Goal: Navigation & Orientation: Find specific page/section

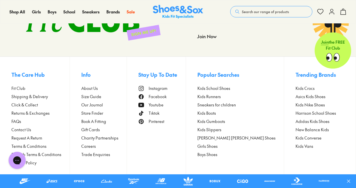
scroll to position [1441, 0]
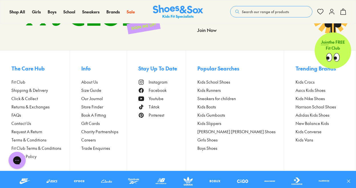
click at [100, 108] on span "Store Finder" at bounding box center [92, 107] width 22 height 6
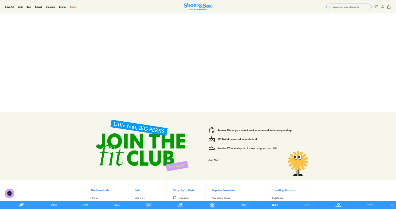
scroll to position [93, 0]
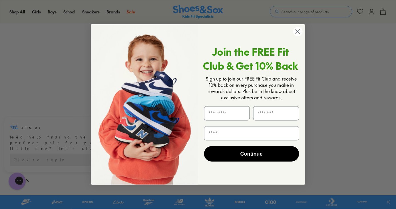
click at [298, 30] on circle "Close dialog" at bounding box center [297, 31] width 9 height 9
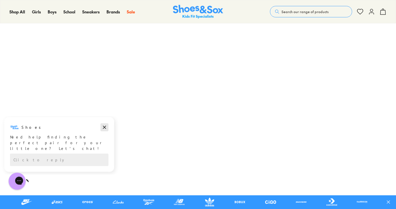
click at [105, 126] on icon "Dismiss campaign" at bounding box center [104, 127] width 3 height 3
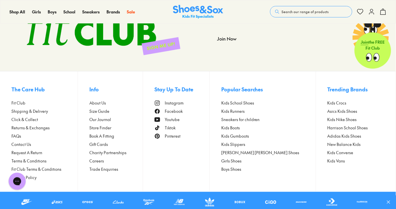
click at [106, 129] on span "Store Finder" at bounding box center [100, 128] width 22 height 6
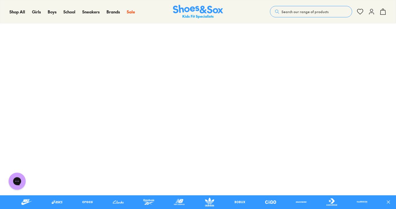
scroll to position [103, 0]
